Goal: Complete application form: Complete application form

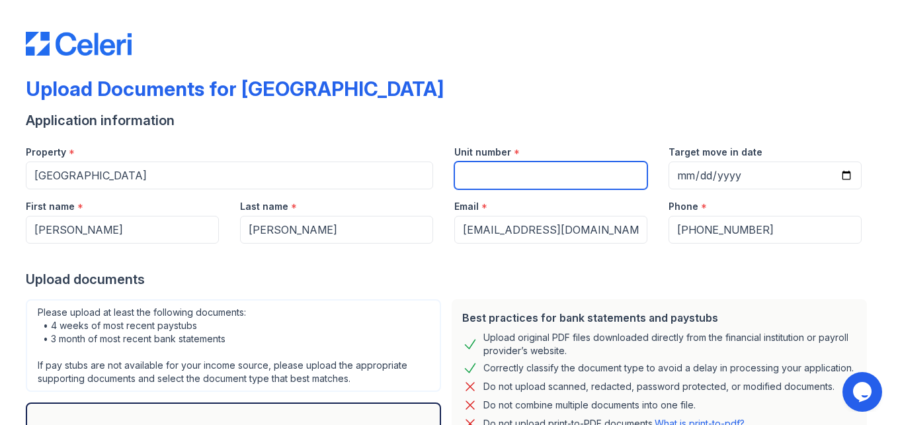
click at [505, 169] on input "Unit number" at bounding box center [551, 175] width 193 height 28
type input "b"
type input "B-112"
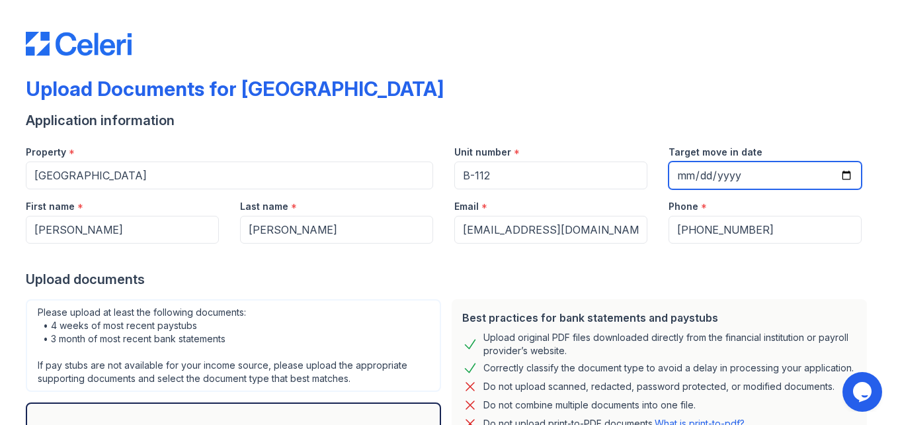
click at [839, 173] on input "Target move in date" at bounding box center [765, 175] width 193 height 28
type input "[DATE]"
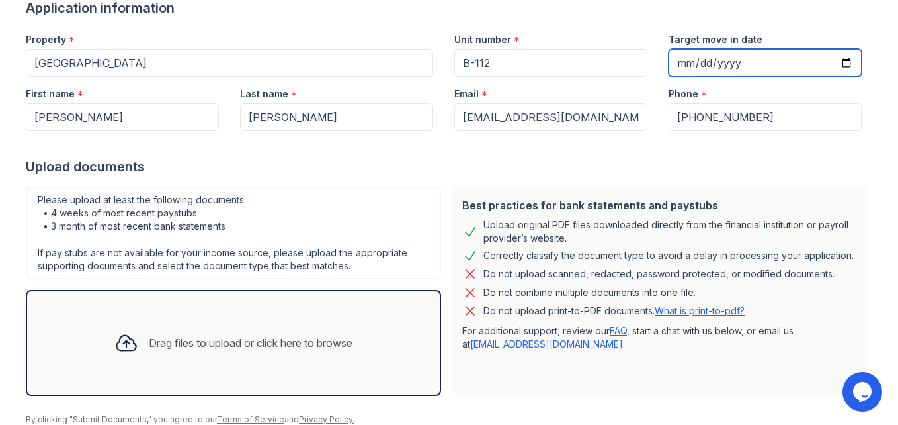
scroll to position [132, 0]
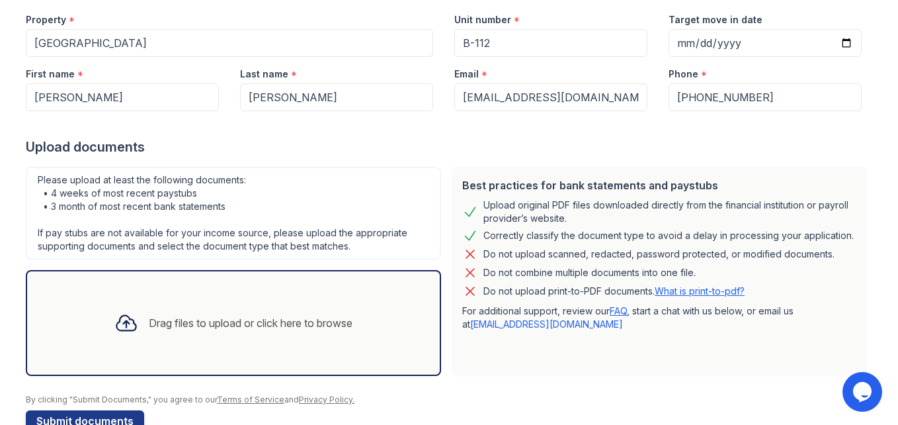
click at [351, 327] on div "Drag files to upload or click here to browse" at bounding box center [251, 323] width 204 height 16
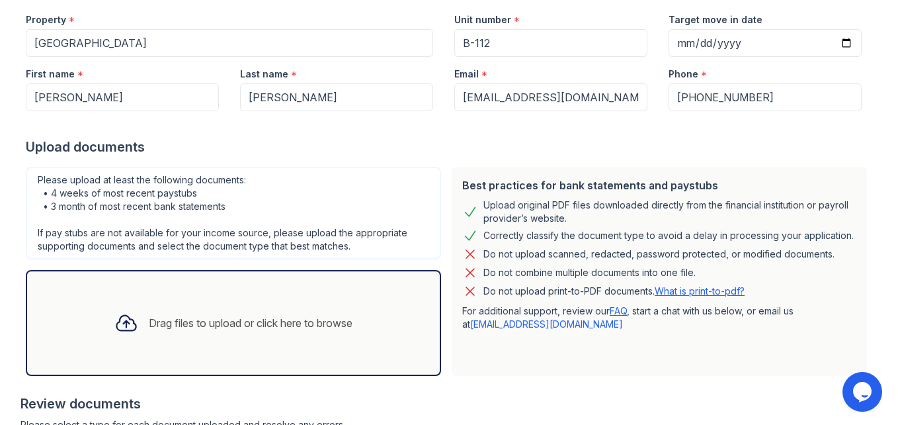
click at [196, 326] on div "Drag files to upload or click here to browse" at bounding box center [251, 323] width 204 height 16
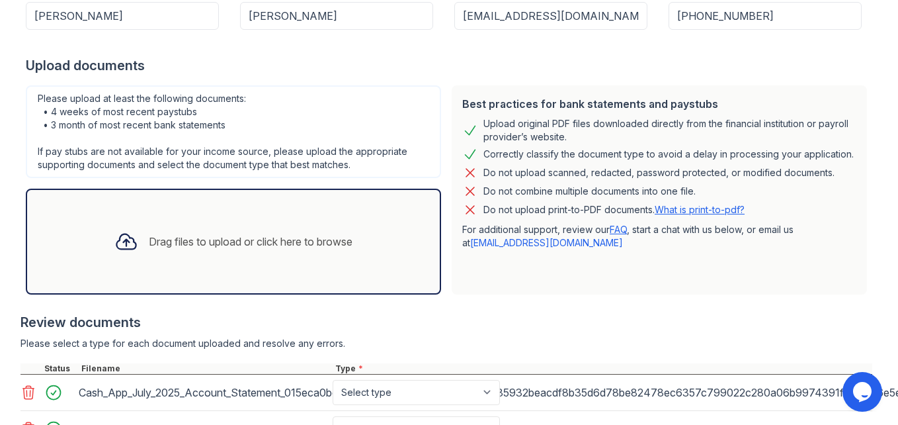
scroll to position [212, 0]
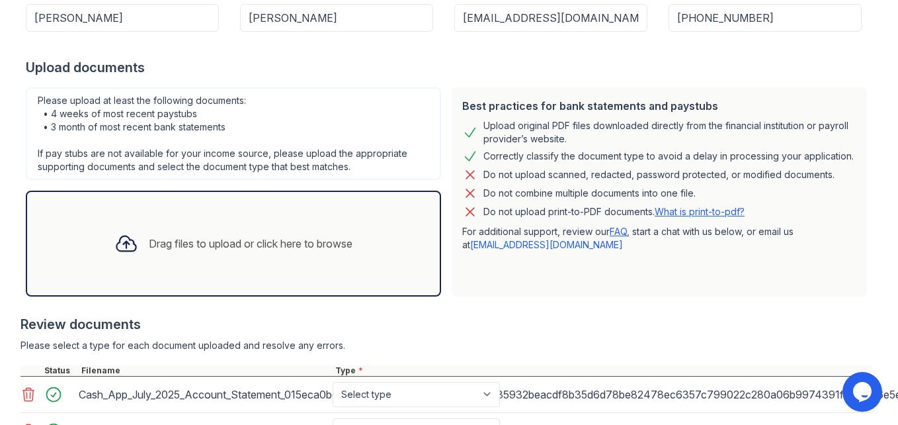
click at [321, 244] on div "Drag files to upload or click here to browse" at bounding box center [251, 244] width 204 height 16
click at [276, 241] on div "Drag files to upload or click here to browse" at bounding box center [251, 244] width 204 height 16
click at [258, 230] on div "Drag files to upload or click here to browse" at bounding box center [233, 243] width 259 height 45
click at [140, 224] on div "Drag files to upload or click here to browse" at bounding box center [233, 243] width 259 height 45
click at [247, 241] on div "Drag files to upload or click here to browse" at bounding box center [251, 244] width 204 height 16
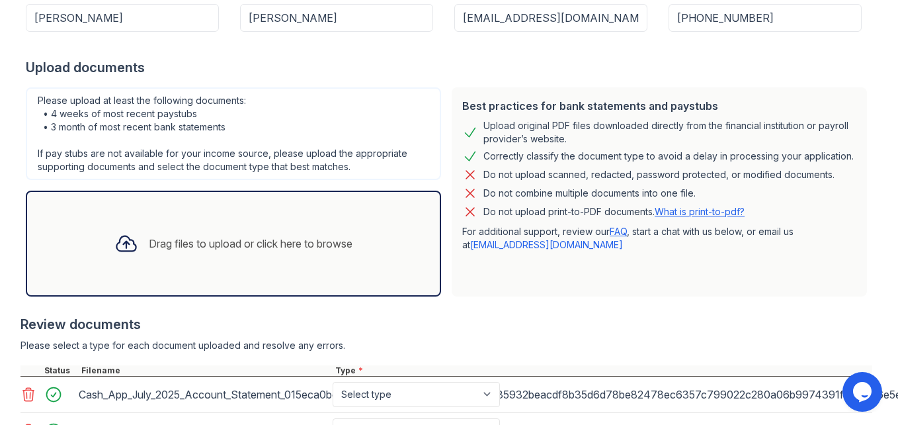
click at [279, 225] on div "Drag files to upload or click here to browse" at bounding box center [233, 243] width 259 height 45
click at [329, 244] on div "Drag files to upload or click here to browse" at bounding box center [251, 244] width 204 height 16
click at [343, 247] on div "Drag files to upload or click here to browse" at bounding box center [251, 244] width 204 height 16
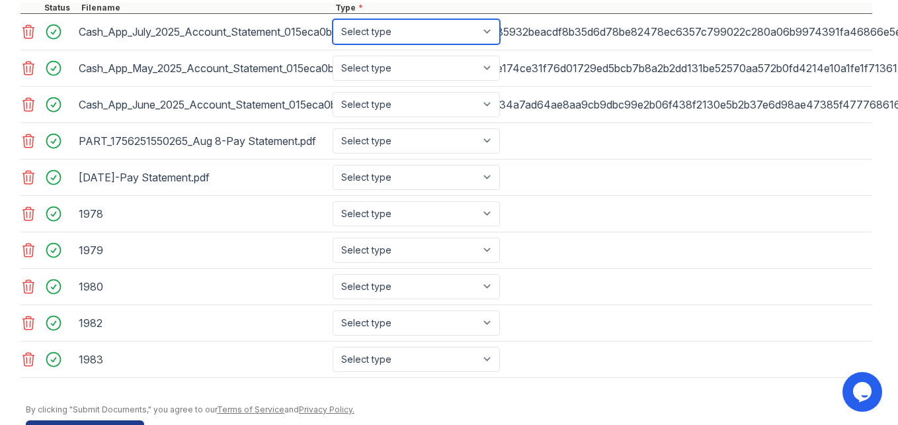
click at [390, 30] on select "Select type Paystub Bank Statement Offer Letter Tax Documents Benefit Award Let…" at bounding box center [416, 31] width 167 height 25
select select "bank_statement"
click at [333, 19] on select "Select type Paystub Bank Statement Offer Letter Tax Documents Benefit Award Let…" at bounding box center [416, 31] width 167 height 25
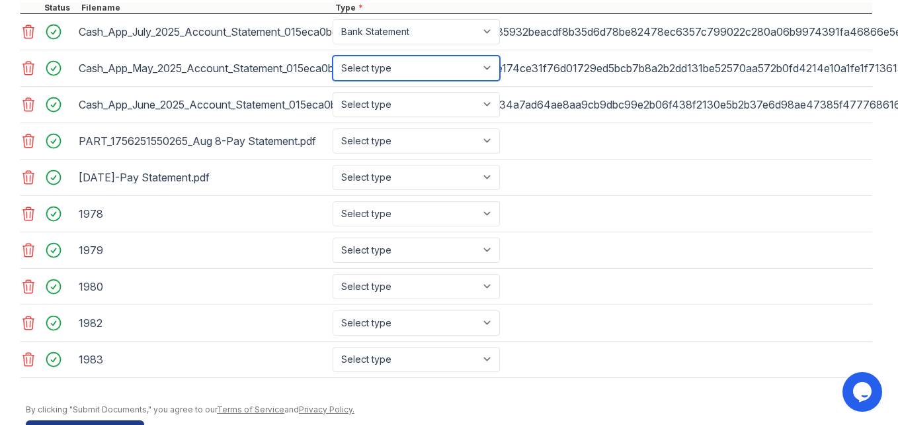
click at [389, 73] on select "Select type Paystub Bank Statement Offer Letter Tax Documents Benefit Award Let…" at bounding box center [416, 68] width 167 height 25
select select "bank_statement"
click at [333, 56] on select "Select type Paystub Bank Statement Offer Letter Tax Documents Benefit Award Let…" at bounding box center [416, 68] width 167 height 25
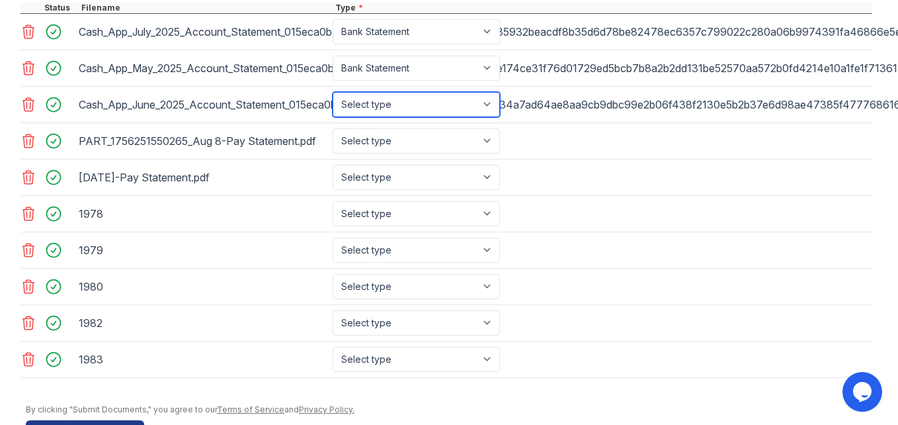
click at [393, 106] on select "Select type Paystub Bank Statement Offer Letter Tax Documents Benefit Award Let…" at bounding box center [416, 104] width 167 height 25
select select "bank_statement"
click at [333, 92] on select "Select type Paystub Bank Statement Offer Letter Tax Documents Benefit Award Let…" at bounding box center [416, 104] width 167 height 25
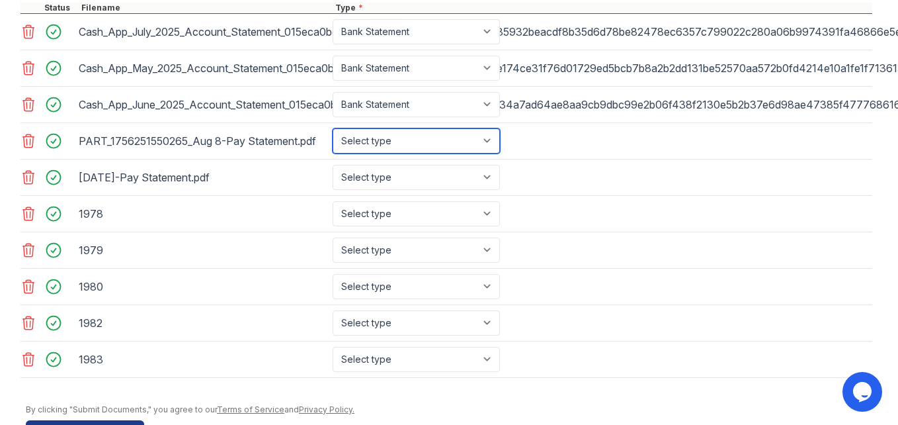
click at [415, 137] on select "Select type Paystub Bank Statement Offer Letter Tax Documents Benefit Award Let…" at bounding box center [416, 140] width 167 height 25
select select "paystub"
click at [333, 128] on select "Select type Paystub Bank Statement Offer Letter Tax Documents Benefit Award Let…" at bounding box center [416, 140] width 167 height 25
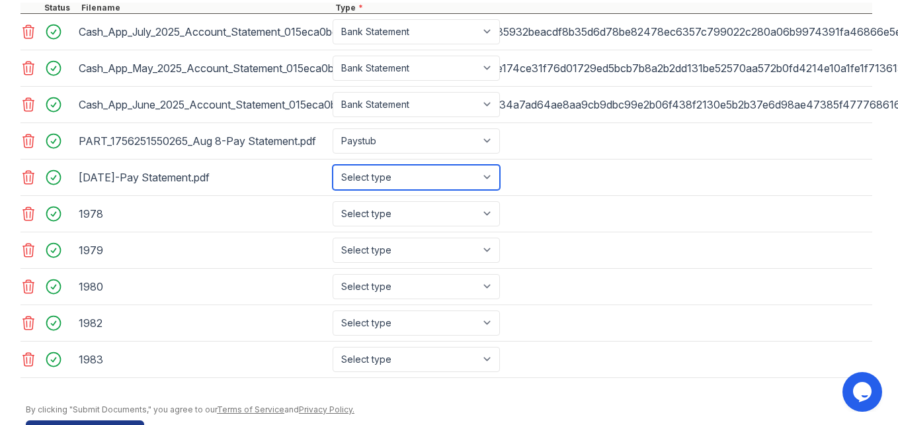
click at [396, 177] on select "Select type Paystub Bank Statement Offer Letter Tax Documents Benefit Award Let…" at bounding box center [416, 177] width 167 height 25
select select "paystub"
click at [333, 165] on select "Select type Paystub Bank Statement Offer Letter Tax Documents Benefit Award Let…" at bounding box center [416, 177] width 167 height 25
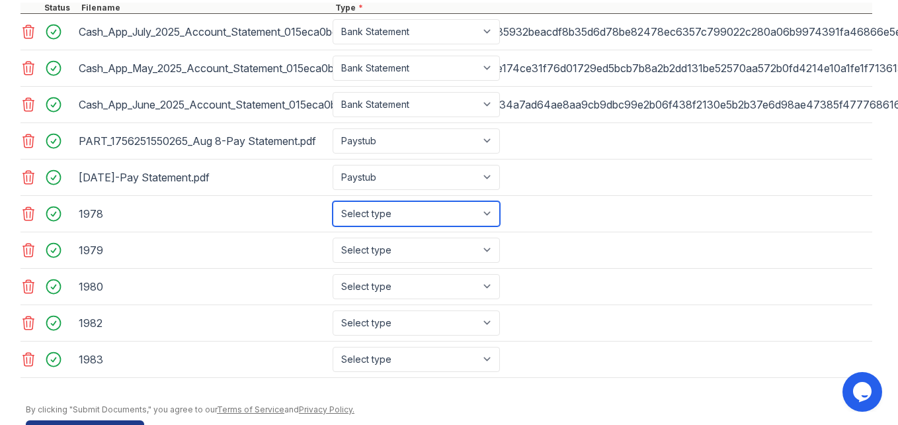
click at [380, 213] on select "Select type Paystub Bank Statement Offer Letter Tax Documents Benefit Award Let…" at bounding box center [416, 213] width 167 height 25
select select "paystub"
click at [333, 201] on select "Select type Paystub Bank Statement Offer Letter Tax Documents Benefit Award Let…" at bounding box center [416, 213] width 167 height 25
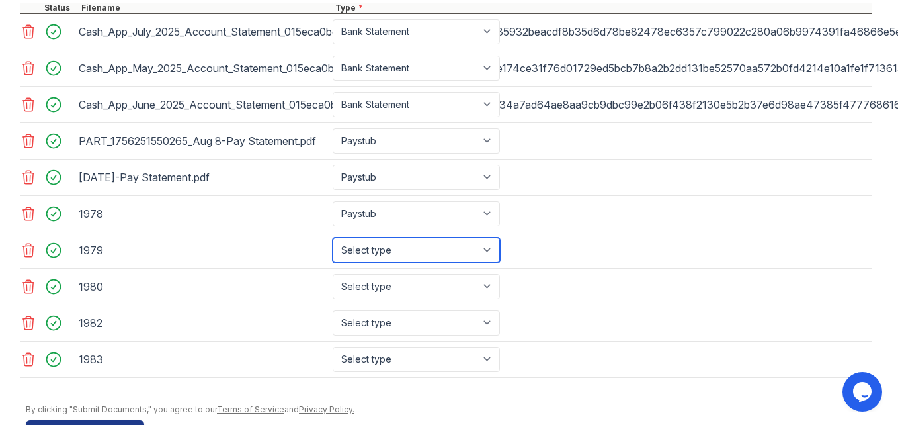
click at [372, 253] on select "Select type Paystub Bank Statement Offer Letter Tax Documents Benefit Award Let…" at bounding box center [416, 250] width 167 height 25
select select "paystub"
click at [333, 238] on select "Select type Paystub Bank Statement Offer Letter Tax Documents Benefit Award Let…" at bounding box center [416, 250] width 167 height 25
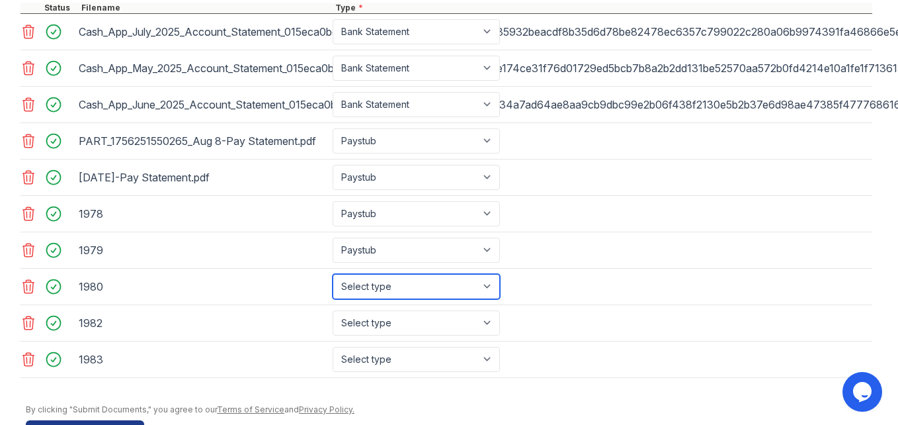
click at [372, 284] on select "Select type Paystub Bank Statement Offer Letter Tax Documents Benefit Award Let…" at bounding box center [416, 286] width 167 height 25
select select "paystub"
click at [333, 274] on select "Select type Paystub Bank Statement Offer Letter Tax Documents Benefit Award Let…" at bounding box center [416, 286] width 167 height 25
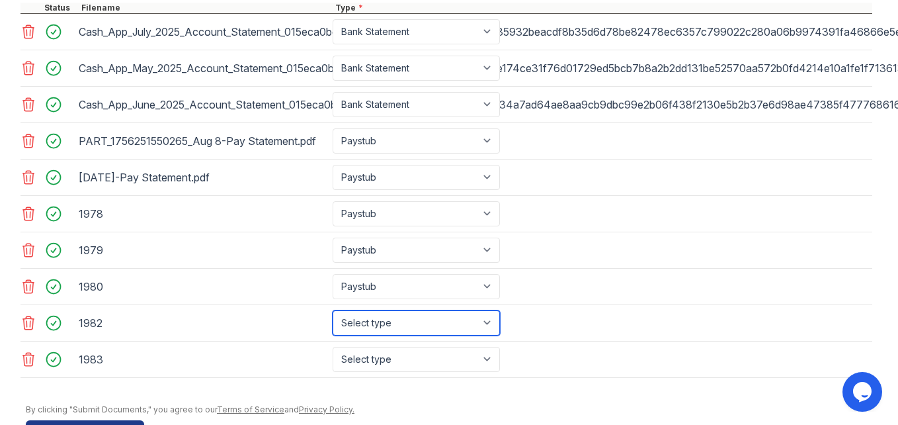
click at [376, 320] on select "Select type Paystub Bank Statement Offer Letter Tax Documents Benefit Award Let…" at bounding box center [416, 322] width 167 height 25
select select "paystub"
click at [333, 310] on select "Select type Paystub Bank Statement Offer Letter Tax Documents Benefit Award Let…" at bounding box center [416, 322] width 167 height 25
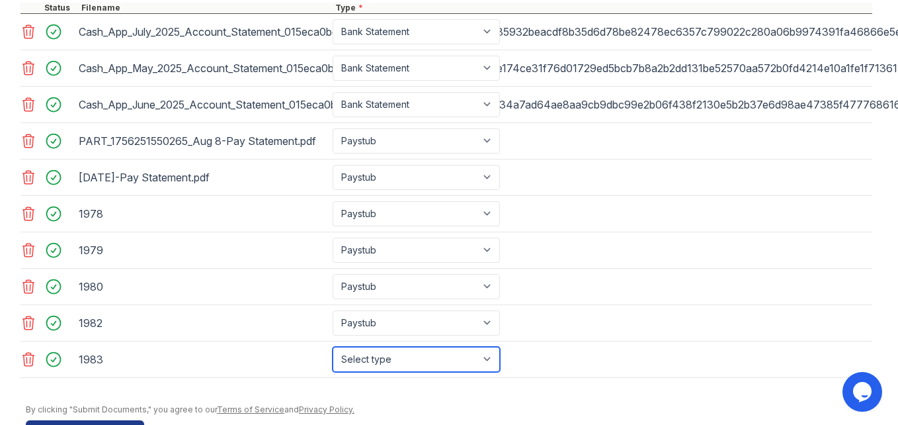
click at [376, 357] on select "Select type Paystub Bank Statement Offer Letter Tax Documents Benefit Award Let…" at bounding box center [416, 359] width 167 height 25
select select "paystub"
click at [333, 347] on select "Select type Paystub Bank Statement Offer Letter Tax Documents Benefit Award Let…" at bounding box center [416, 359] width 167 height 25
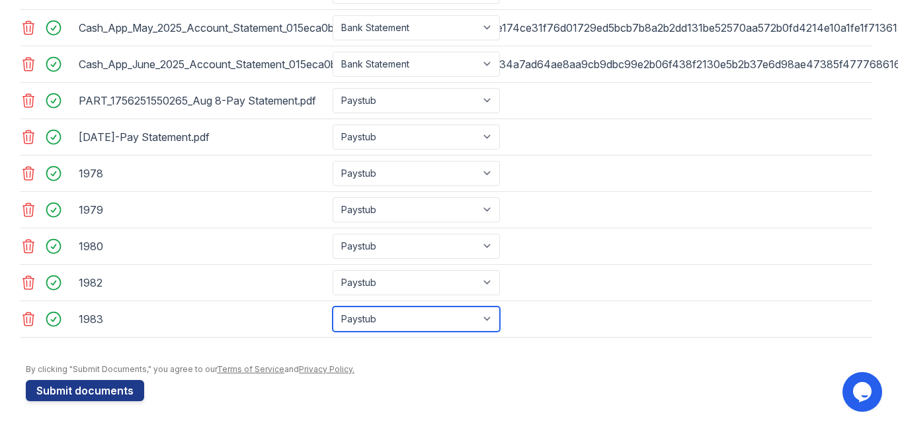
scroll to position [627, 0]
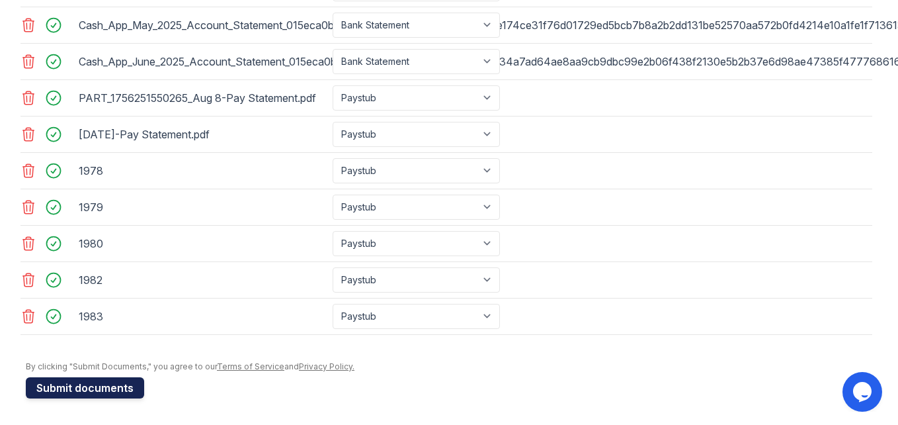
click at [94, 380] on button "Submit documents" at bounding box center [85, 387] width 118 height 21
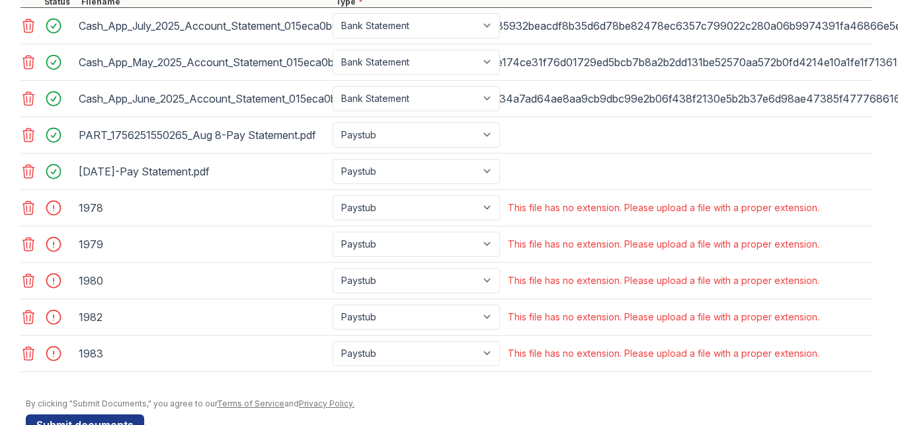
scroll to position [653, 0]
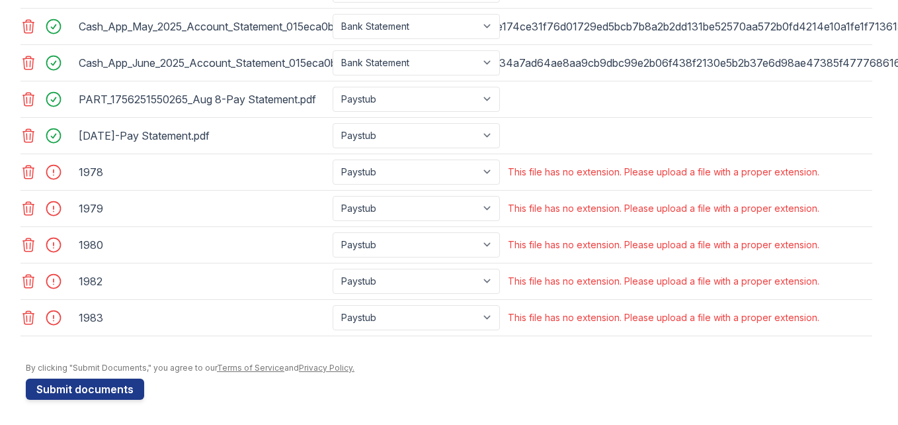
click at [49, 176] on div at bounding box center [57, 172] width 37 height 19
click at [54, 168] on div at bounding box center [57, 172] width 37 height 19
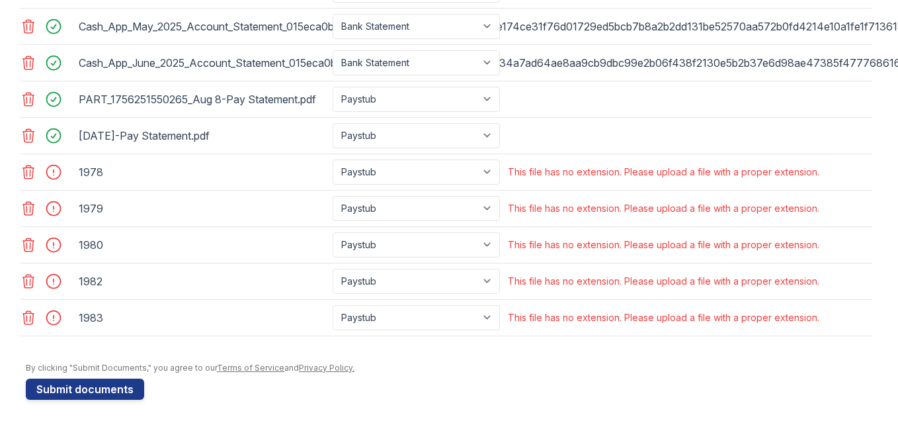
click at [21, 169] on icon at bounding box center [29, 172] width 16 height 16
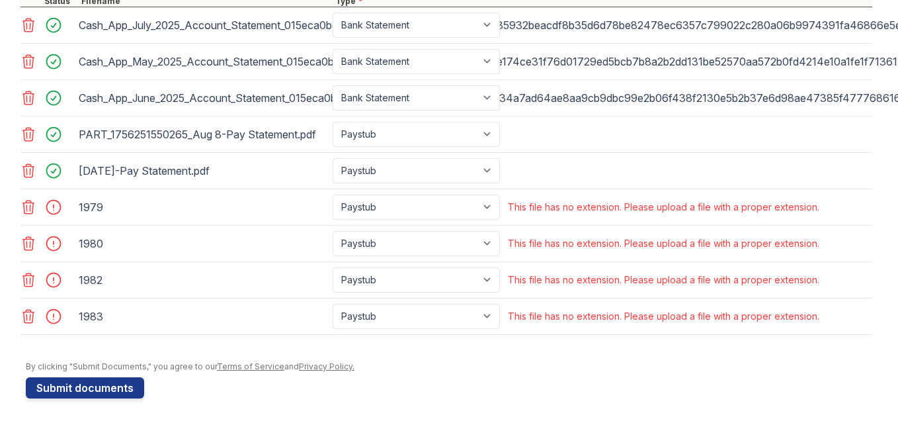
click at [26, 200] on icon at bounding box center [28, 206] width 11 height 13
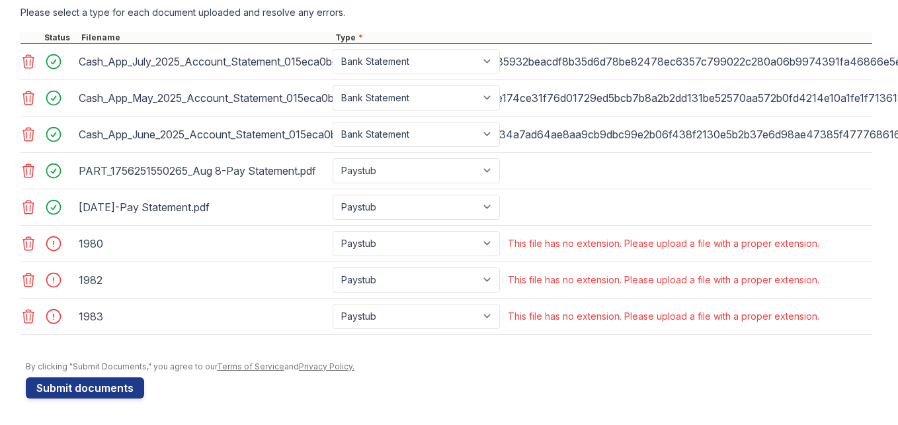
click at [26, 239] on icon at bounding box center [28, 243] width 11 height 13
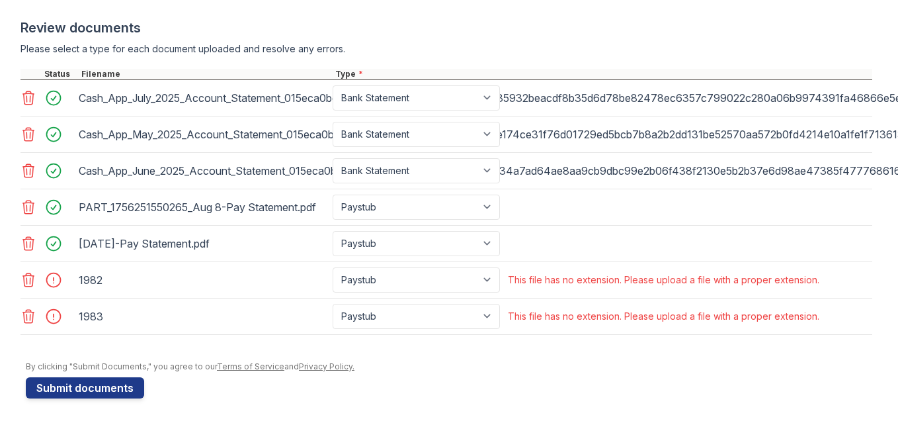
scroll to position [555, 0]
click at [23, 272] on icon at bounding box center [29, 280] width 16 height 16
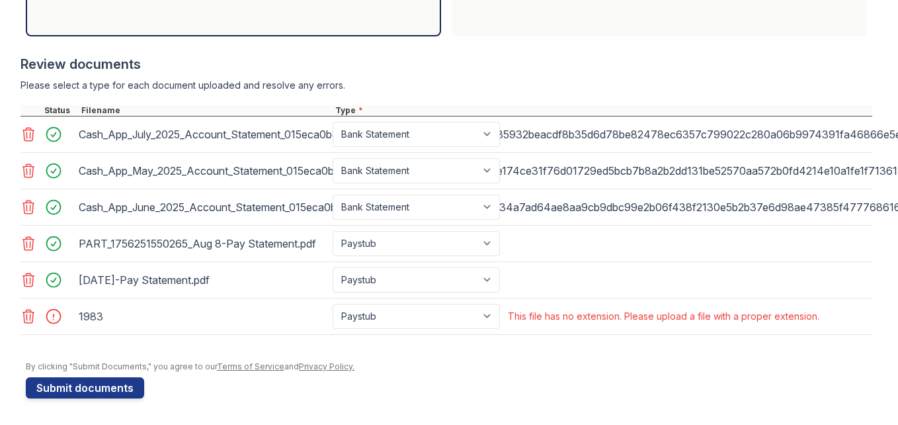
click at [26, 308] on icon at bounding box center [29, 316] width 16 height 16
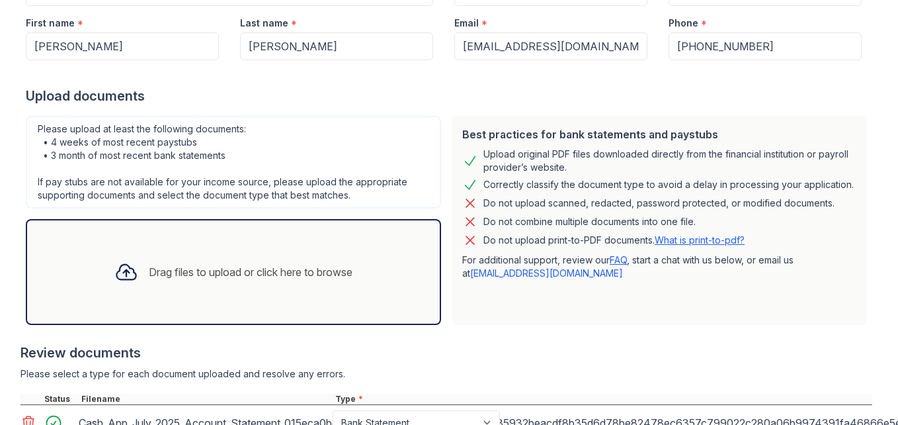
scroll to position [218, 0]
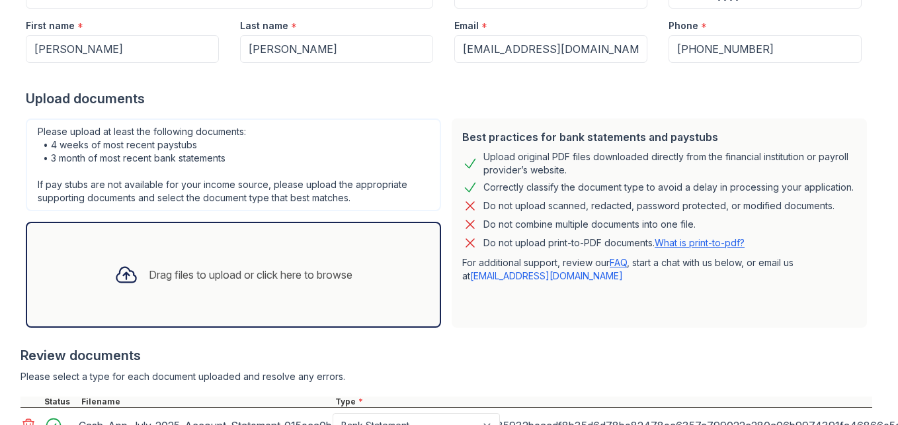
click at [335, 274] on div "Drag files to upload or click here to browse" at bounding box center [251, 275] width 204 height 16
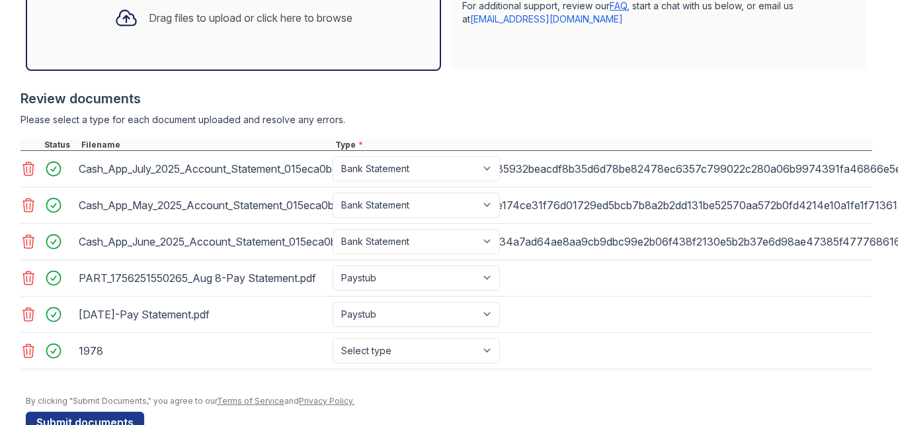
scroll to position [482, 0]
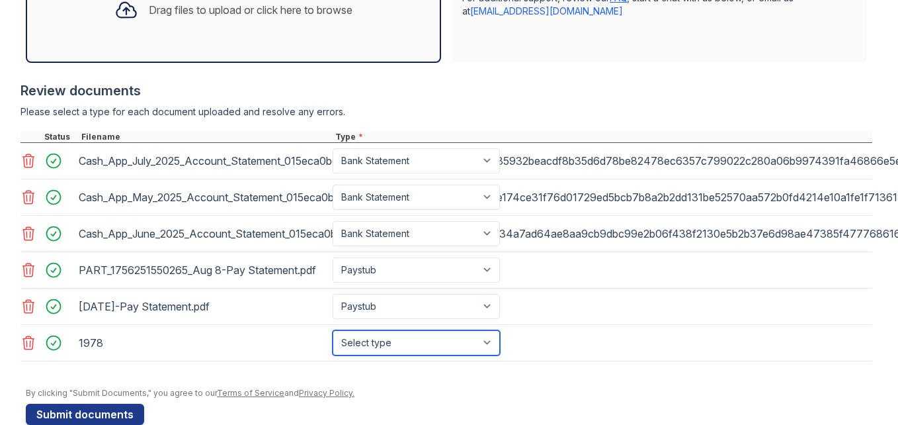
click at [486, 343] on select "Select type Paystub Bank Statement Offer Letter Tax Documents Benefit Award Let…" at bounding box center [416, 342] width 167 height 25
select select "paystub"
click at [333, 330] on select "Select type Paystub Bank Statement Offer Letter Tax Documents Benefit Award Let…" at bounding box center [416, 342] width 167 height 25
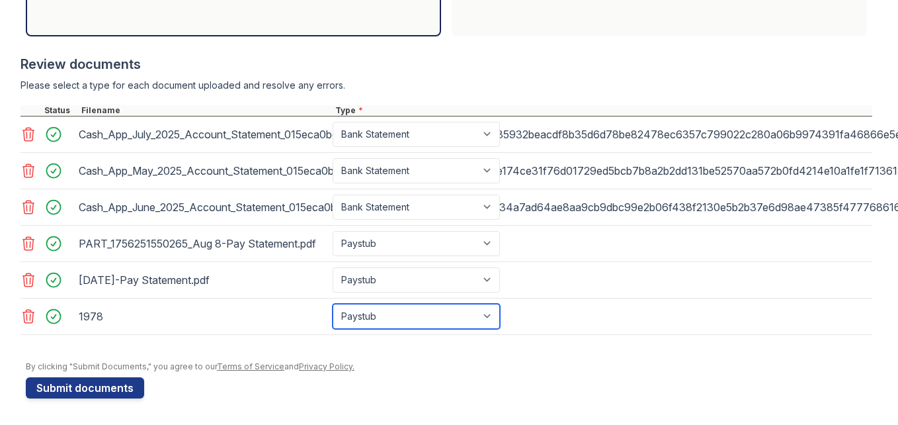
scroll to position [519, 0]
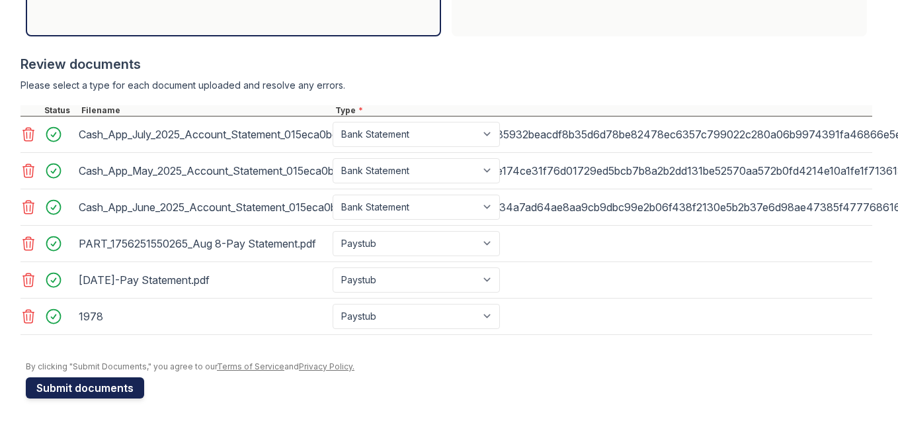
click at [68, 379] on button "Submit documents" at bounding box center [85, 387] width 118 height 21
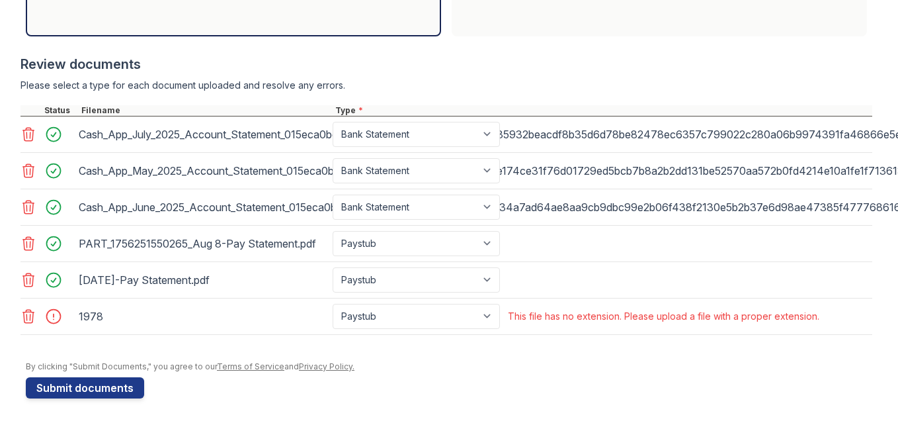
click at [23, 308] on icon at bounding box center [29, 316] width 16 height 16
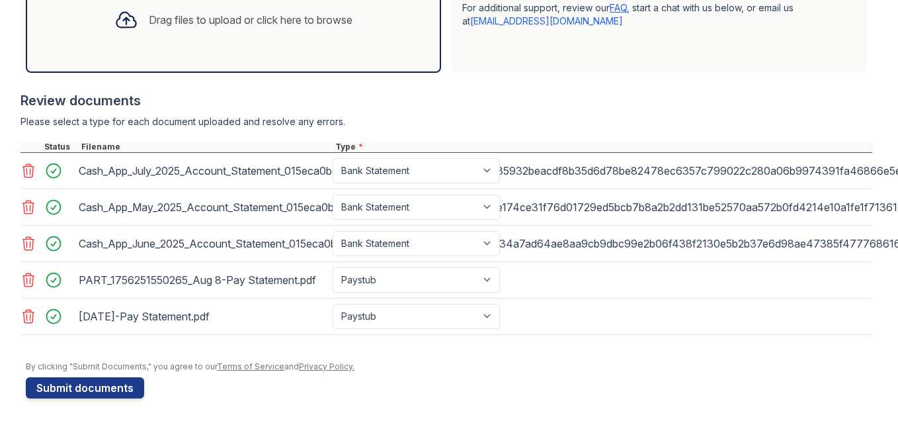
scroll to position [482, 0]
click at [142, 47] on div "Drag files to upload or click here to browse" at bounding box center [233, 20] width 415 height 106
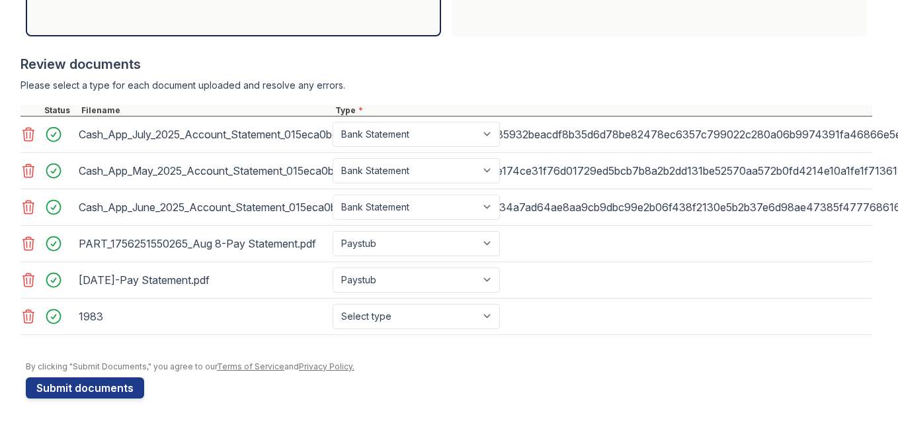
scroll to position [519, 0]
click at [21, 308] on icon at bounding box center [29, 316] width 16 height 16
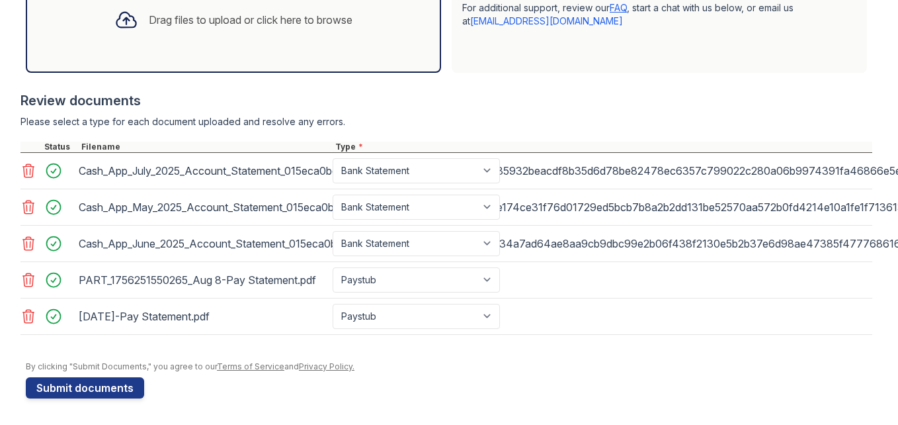
click at [132, 43] on div "Drag files to upload or click here to browse" at bounding box center [233, 20] width 415 height 106
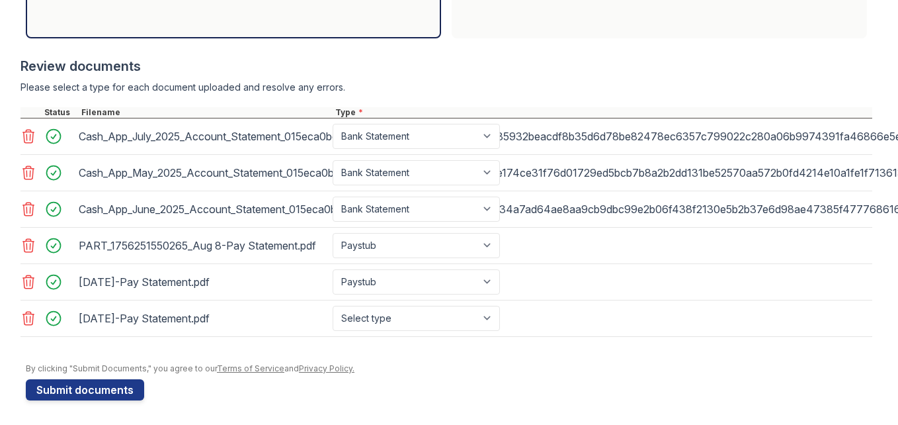
scroll to position [519, 0]
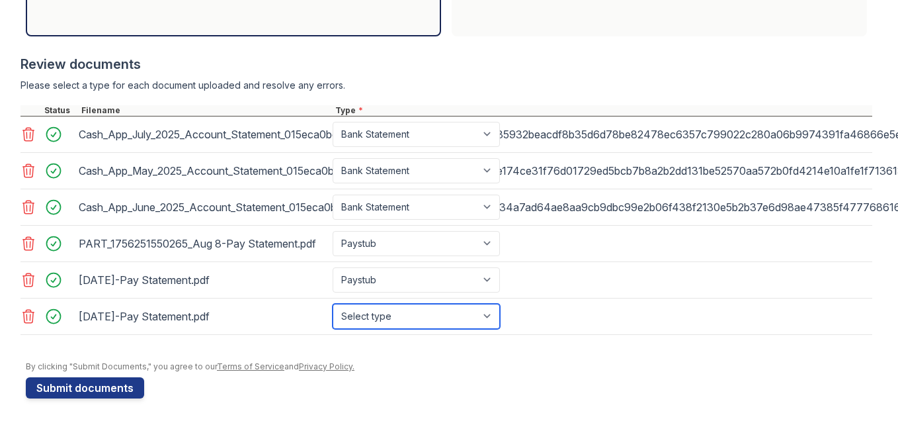
click at [493, 312] on select "Select type Paystub Bank Statement Offer Letter Tax Documents Benefit Award Let…" at bounding box center [416, 316] width 167 height 25
select select "paystub"
click at [333, 304] on select "Select type Paystub Bank Statement Offer Letter Tax Documents Benefit Award Let…" at bounding box center [416, 316] width 167 height 25
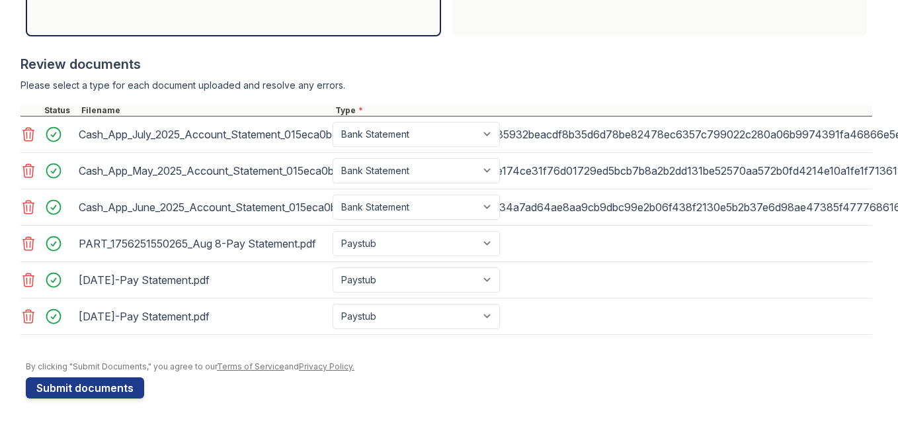
click at [376, 364] on form "Application information Property * [GEOGRAPHIC_DATA] Unit number * B-112 Target…" at bounding box center [449, 18] width 847 height 759
click at [90, 379] on button "Submit documents" at bounding box center [85, 387] width 118 height 21
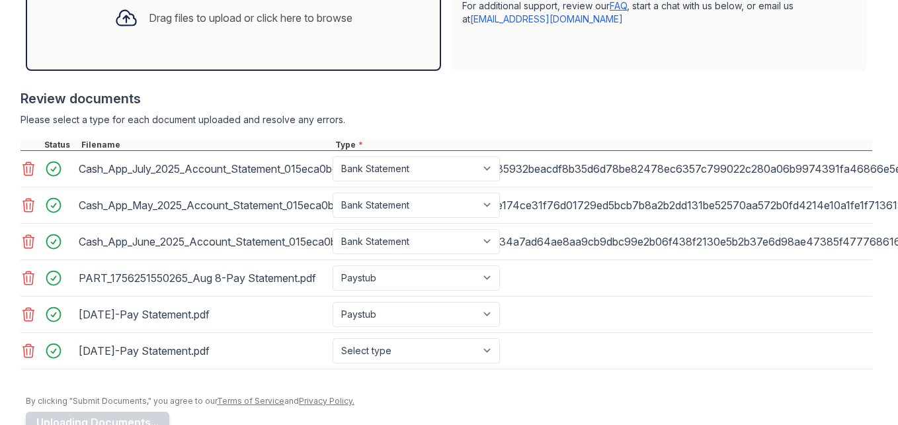
scroll to position [476, 0]
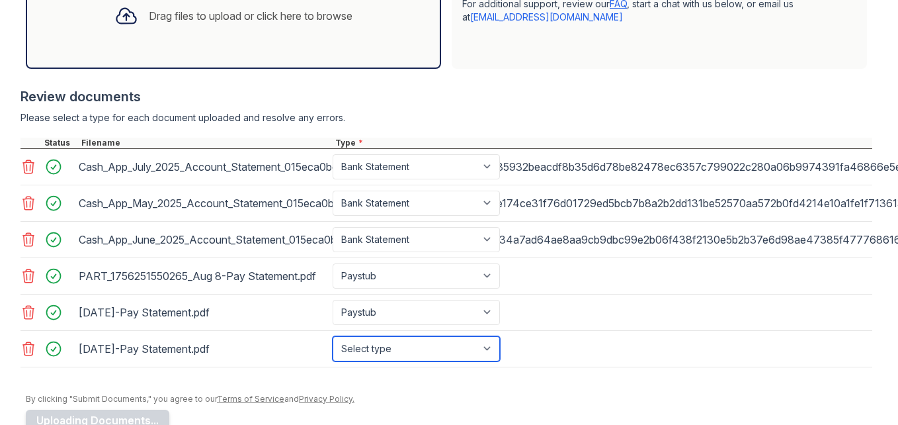
click at [455, 350] on select "Select type Paystub Bank Statement Offer Letter Tax Documents Benefit Award Let…" at bounding box center [416, 348] width 167 height 25
select select "paystub"
click at [333, 336] on select "Select type Paystub Bank Statement Offer Letter Tax Documents Benefit Award Let…" at bounding box center [416, 348] width 167 height 25
click at [238, 40] on div "Drag files to upload or click here to browse" at bounding box center [233, 16] width 415 height 106
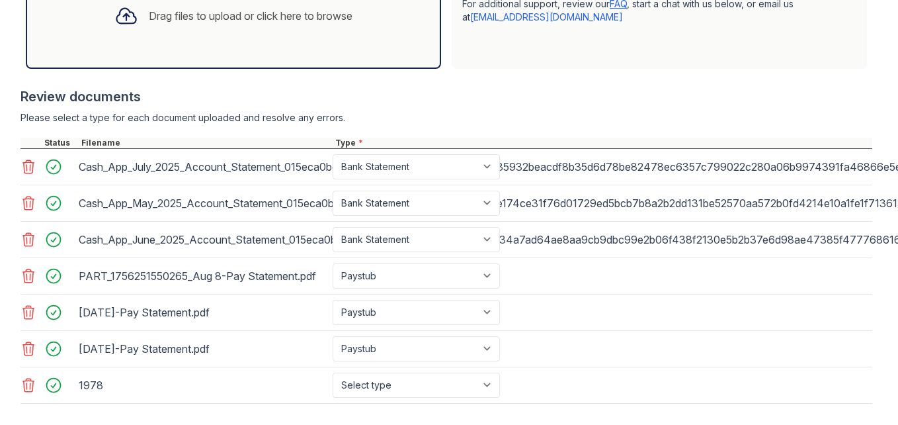
click at [23, 383] on icon at bounding box center [29, 385] width 16 height 16
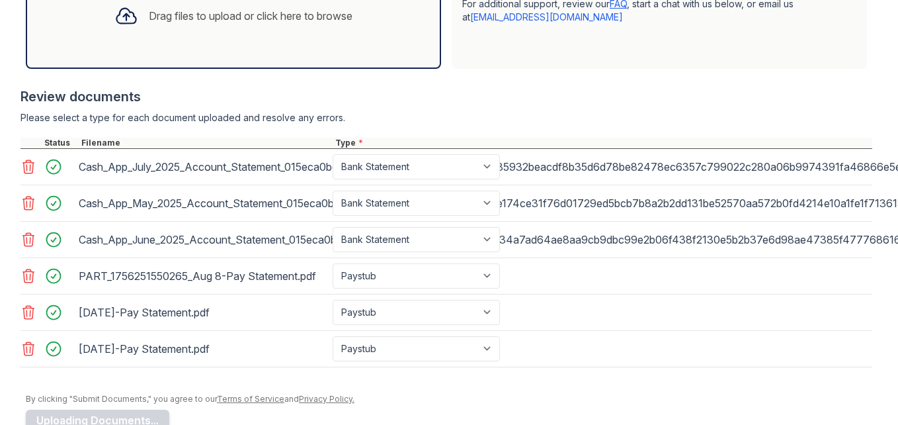
click at [251, 19] on div "Drag files to upload or click here to browse" at bounding box center [251, 16] width 204 height 16
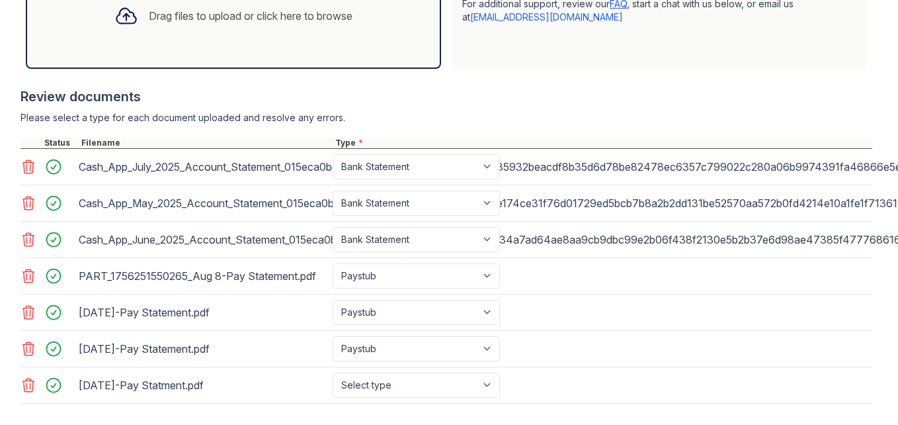
click at [277, 30] on div "Drag files to upload or click here to browse" at bounding box center [233, 15] width 259 height 45
click at [271, 27] on div "Drag files to upload or click here to browse" at bounding box center [233, 15] width 259 height 45
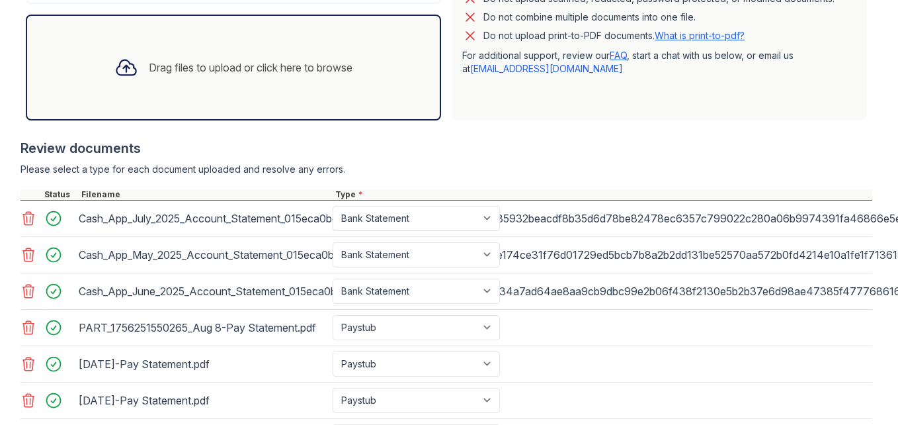
scroll to position [423, 0]
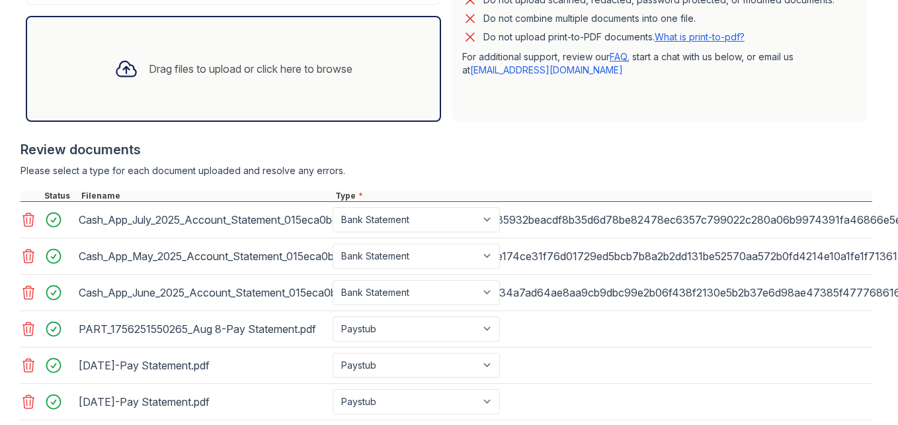
click at [298, 71] on div "Drag files to upload or click here to browse" at bounding box center [251, 69] width 204 height 16
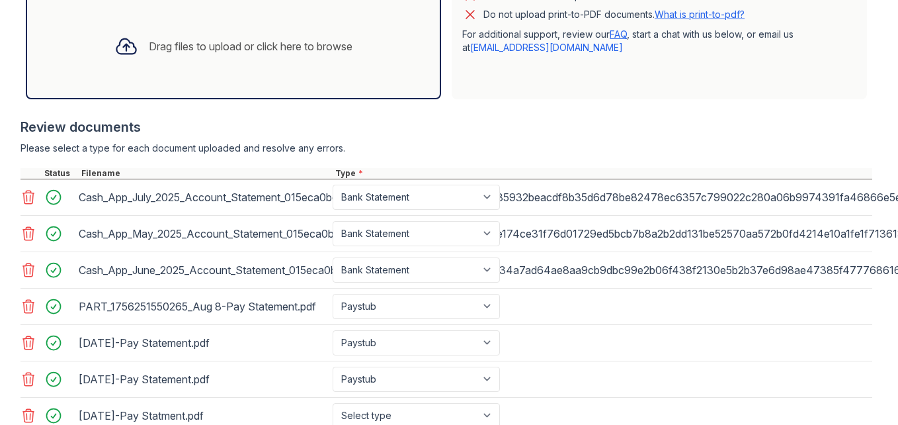
scroll to position [406, 0]
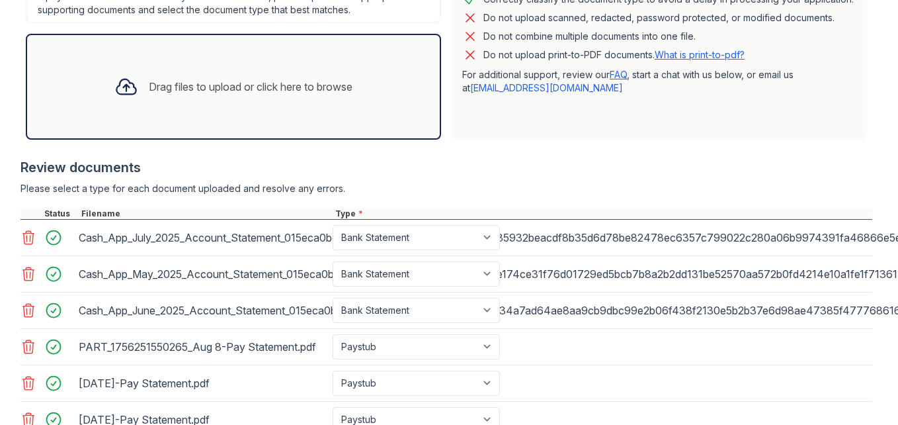
click at [220, 71] on div "Drag files to upload or click here to browse" at bounding box center [233, 86] width 259 height 45
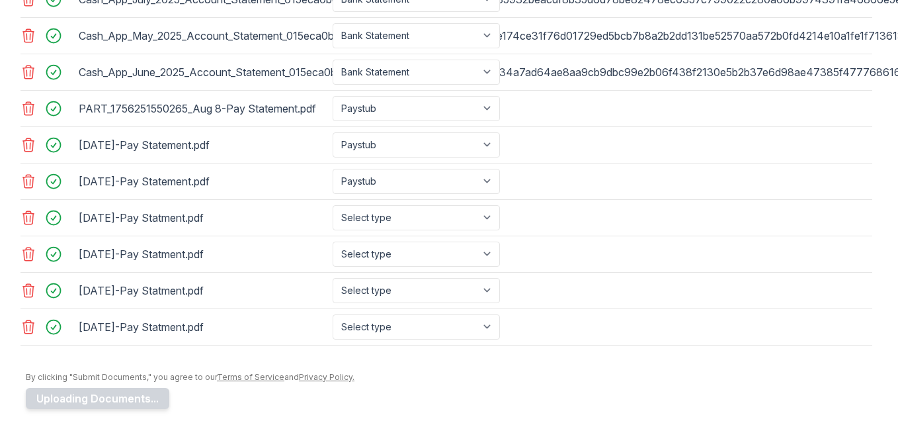
scroll to position [664, 0]
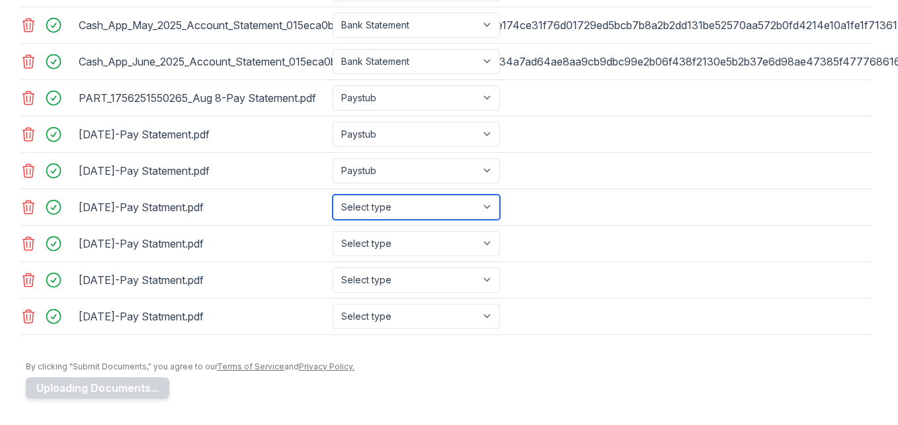
click at [437, 205] on select "Select type Paystub Bank Statement Offer Letter Tax Documents Benefit Award Let…" at bounding box center [416, 207] width 167 height 25
select select "paystub"
click at [333, 195] on select "Select type Paystub Bank Statement Offer Letter Tax Documents Benefit Award Let…" at bounding box center [416, 207] width 167 height 25
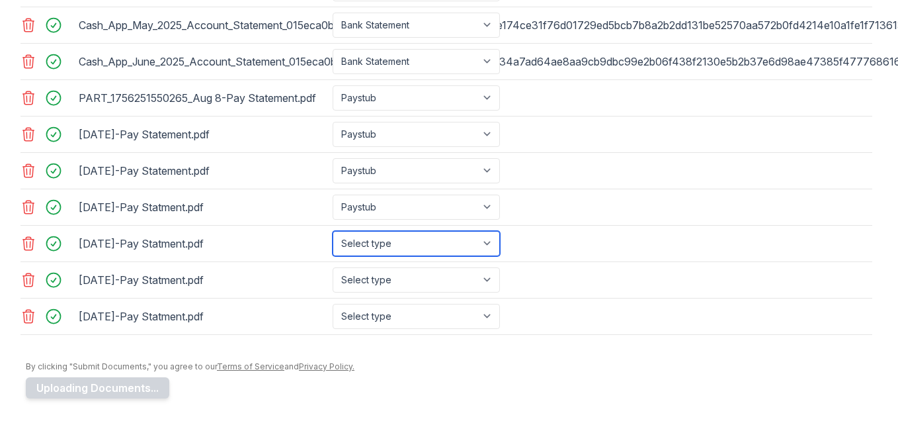
click at [405, 232] on select "Select type Paystub Bank Statement Offer Letter Tax Documents Benefit Award Let…" at bounding box center [416, 243] width 167 height 25
select select "paystub"
click at [333, 231] on select "Select type Paystub Bank Statement Offer Letter Tax Documents Benefit Award Let…" at bounding box center [416, 243] width 167 height 25
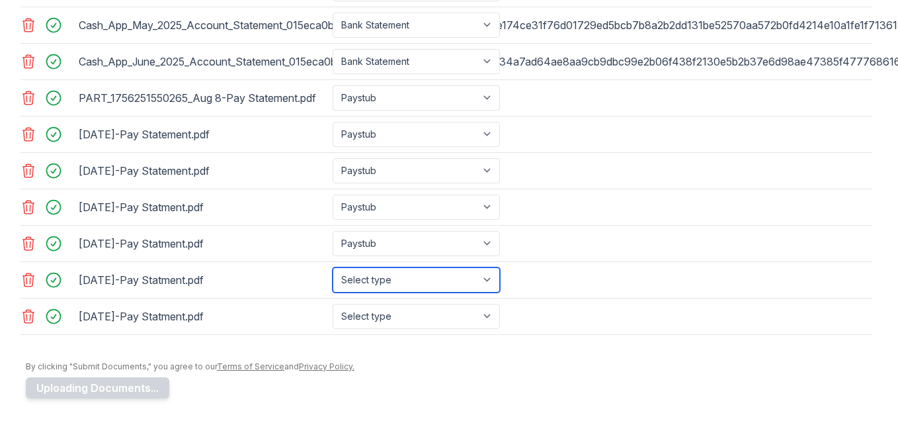
click at [387, 275] on select "Select type Paystub Bank Statement Offer Letter Tax Documents Benefit Award Let…" at bounding box center [416, 279] width 167 height 25
select select "paystub"
click at [333, 267] on select "Select type Paystub Bank Statement Offer Letter Tax Documents Benefit Award Let…" at bounding box center [416, 279] width 167 height 25
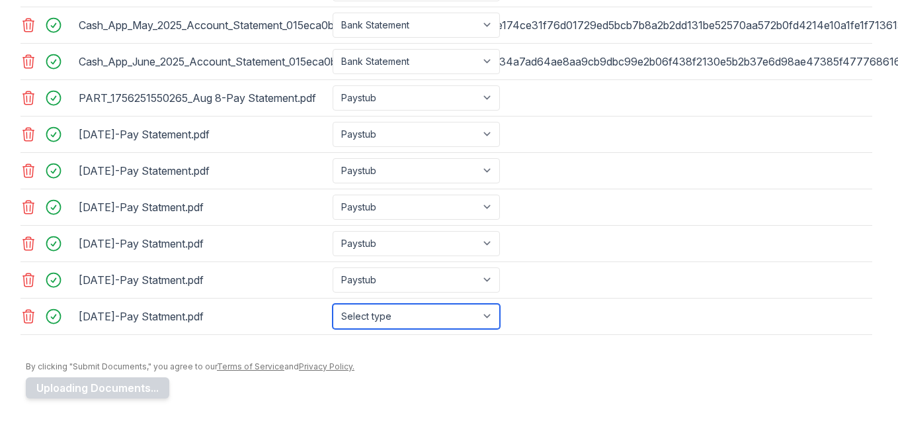
click at [374, 308] on select "Select type Paystub Bank Statement Offer Letter Tax Documents Benefit Award Let…" at bounding box center [416, 316] width 167 height 25
select select "paystub"
click at [333, 304] on select "Select type Paystub Bank Statement Offer Letter Tax Documents Benefit Award Let…" at bounding box center [416, 316] width 167 height 25
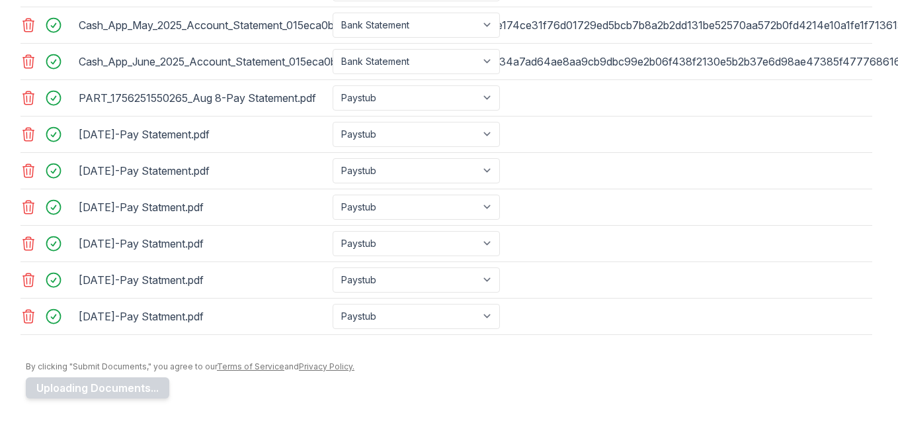
click at [497, 361] on div "By clicking "Submit Documents," you agree to our Terms of Service and Privacy P…" at bounding box center [449, 366] width 847 height 11
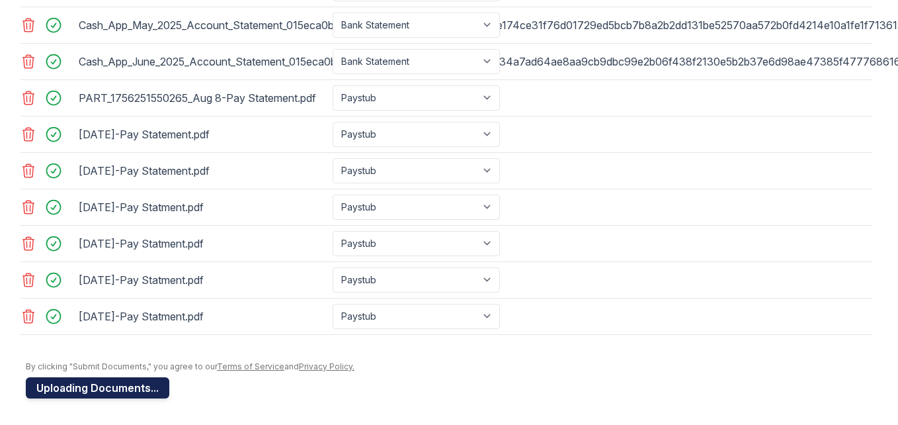
click at [48, 382] on button "Uploading Documents..." at bounding box center [98, 387] width 144 height 21
